Goal: Transaction & Acquisition: Book appointment/travel/reservation

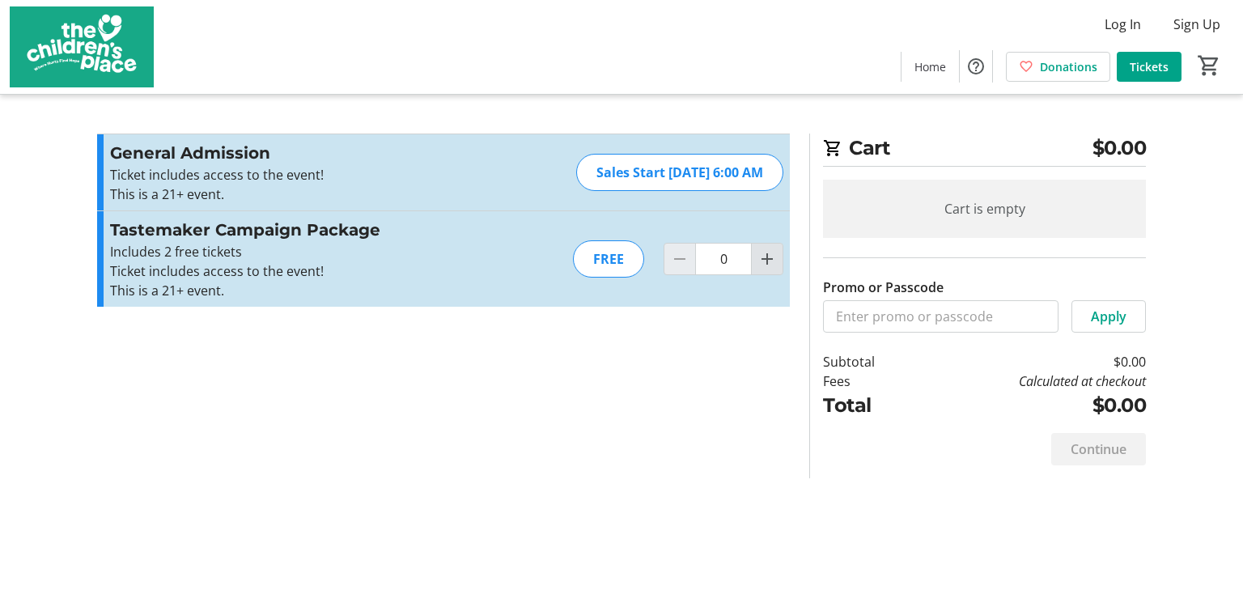
click at [762, 263] on mat-icon "Increment by one" at bounding box center [766, 258] width 19 height 19
click at [762, 263] on div at bounding box center [767, 259] width 32 height 32
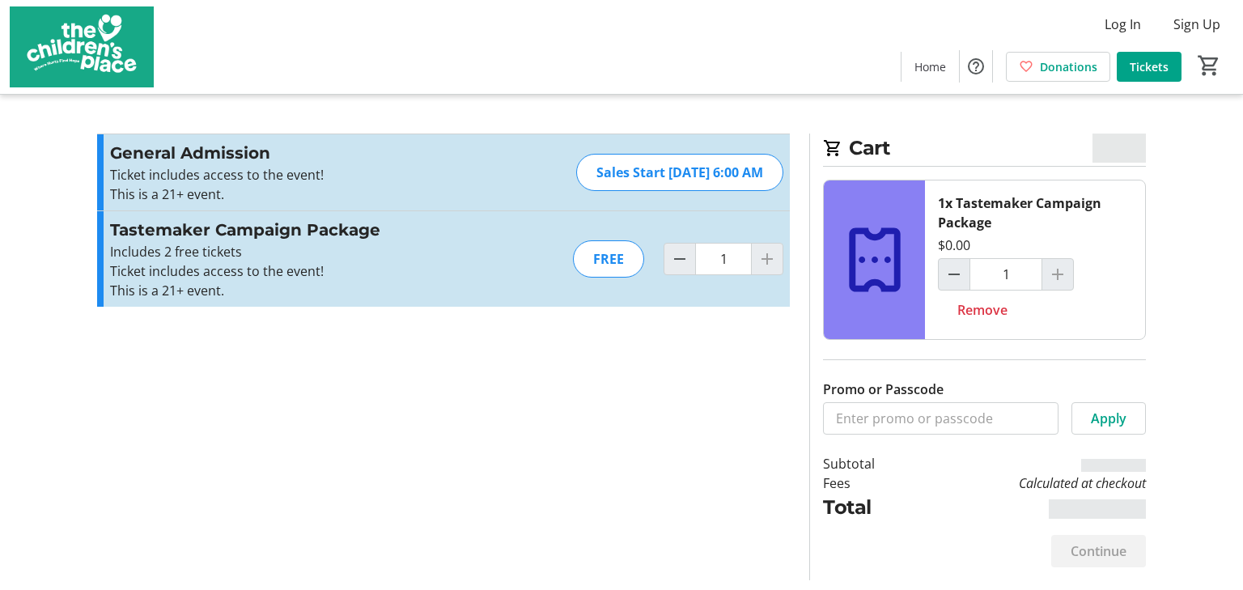
click at [766, 259] on div at bounding box center [767, 259] width 32 height 32
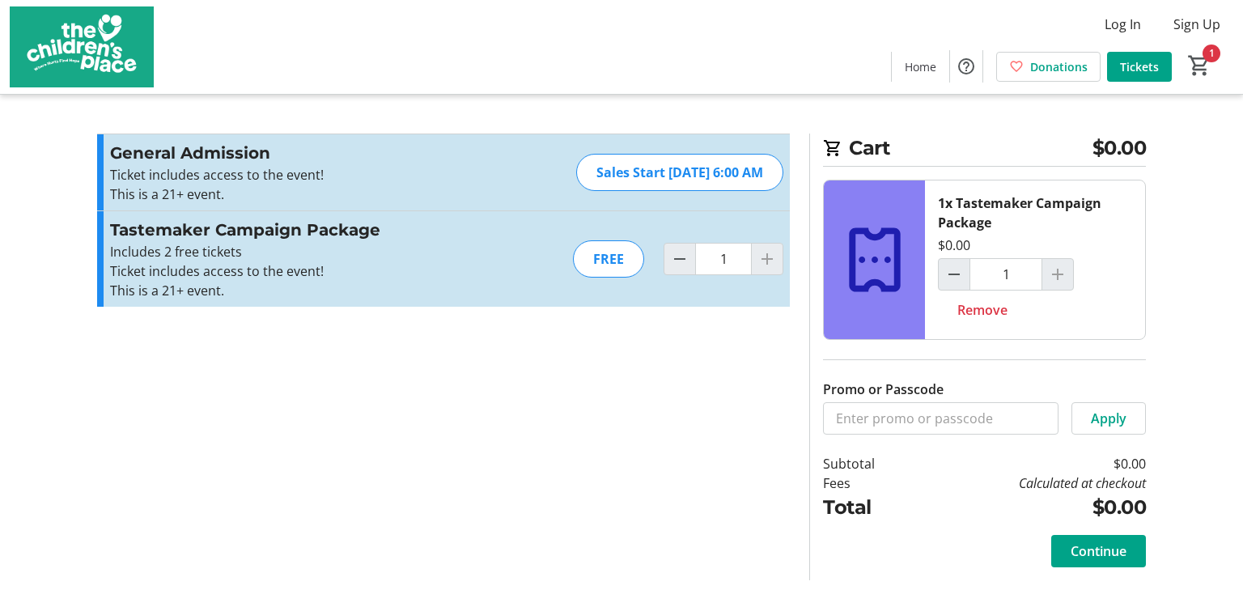
click at [1058, 274] on div at bounding box center [1057, 274] width 32 height 32
click at [678, 265] on mat-icon "Decrement by one" at bounding box center [679, 258] width 19 height 19
type input "0"
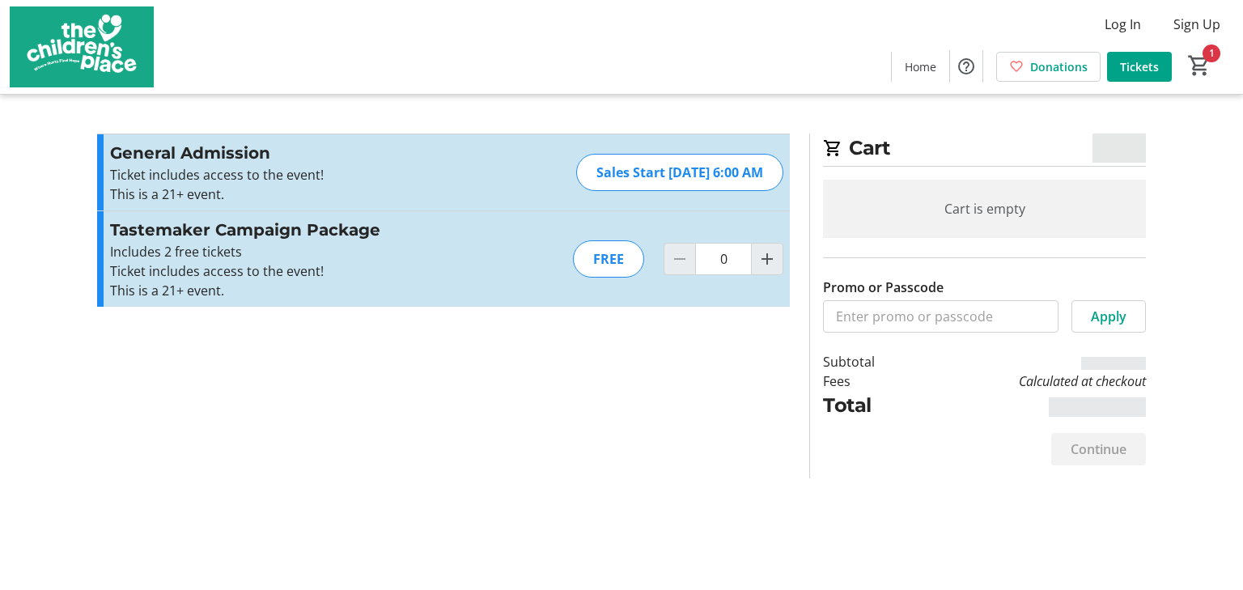
click at [620, 265] on div "FREE" at bounding box center [608, 258] width 71 height 37
click at [595, 188] on div "Sales Start [DATE] 6:00 AM" at bounding box center [679, 172] width 207 height 37
click at [607, 176] on div "Sales Start [DATE] 6:00 AM" at bounding box center [679, 172] width 207 height 37
click at [629, 184] on div "Sales Start [DATE] 6:00 AM" at bounding box center [679, 172] width 207 height 37
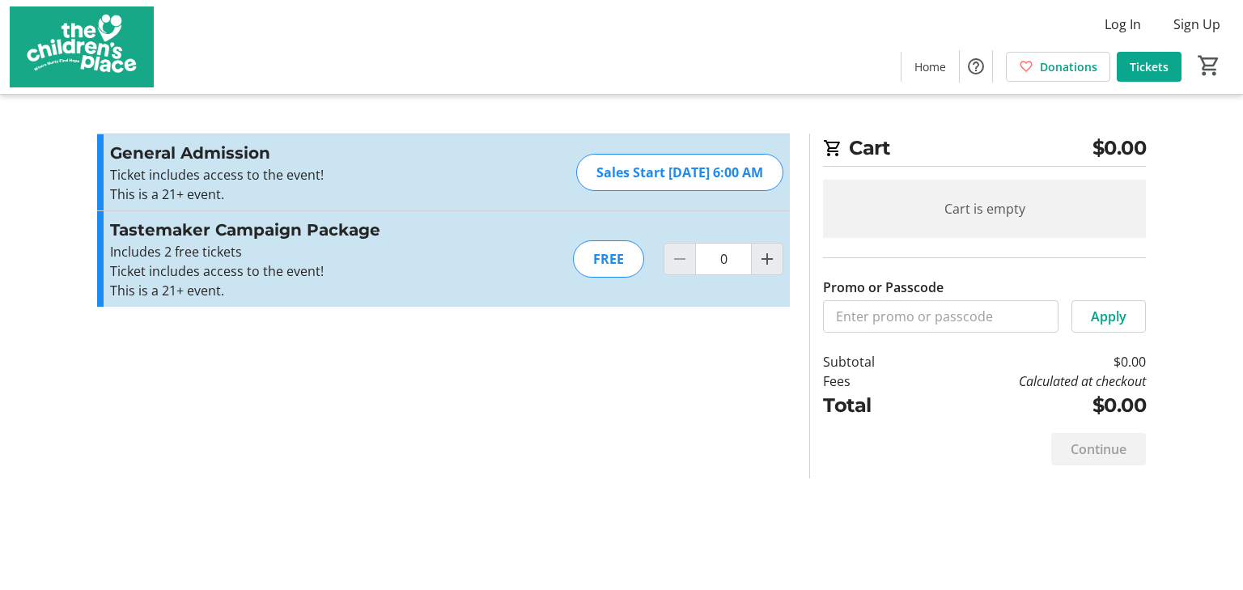
click at [1149, 74] on span "Tickets" at bounding box center [1148, 66] width 39 height 17
click at [976, 218] on div "Cart is empty" at bounding box center [984, 209] width 323 height 58
click at [615, 171] on div "Sales Start [DATE] 6:00 AM" at bounding box center [679, 172] width 207 height 37
click at [609, 256] on div "FREE" at bounding box center [608, 258] width 71 height 37
